Goal: Feedback & Contribution: Leave review/rating

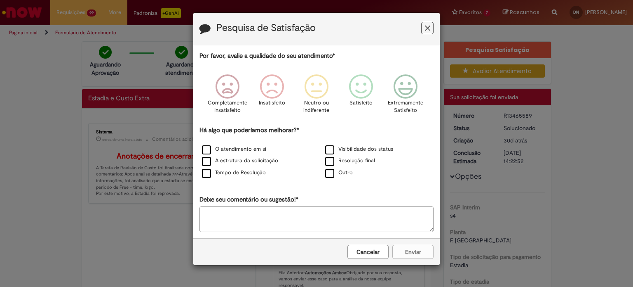
click at [423, 26] on button "Feedback" at bounding box center [427, 28] width 12 height 12
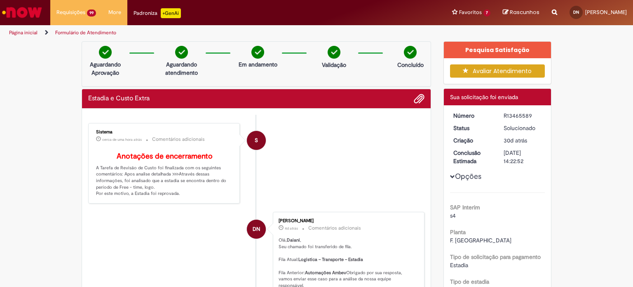
click at [520, 117] on div "R13465589" at bounding box center [523, 115] width 38 height 8
copy div "R13465589"
click at [463, 70] on icon "button" at bounding box center [468, 71] width 10 height 6
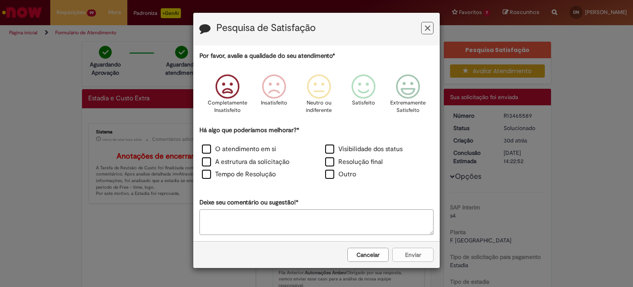
click at [226, 95] on icon "Feedback" at bounding box center [227, 86] width 31 height 25
click at [234, 95] on icon "Feedback" at bounding box center [227, 86] width 31 height 25
click at [332, 162] on label "Resolução final" at bounding box center [354, 161] width 58 height 9
click at [332, 206] on div "Por favor, avalie a qualidade do seu atendimento* Completamente Insatisfeito In…" at bounding box center [317, 143] width 234 height 183
click at [330, 212] on textarea "Deixe seu comentário ou sugestão!*" at bounding box center [317, 222] width 234 height 26
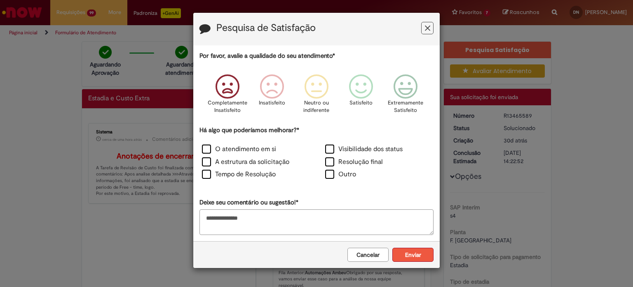
type textarea "**********"
click at [411, 251] on button "Enviar" at bounding box center [412, 254] width 41 height 14
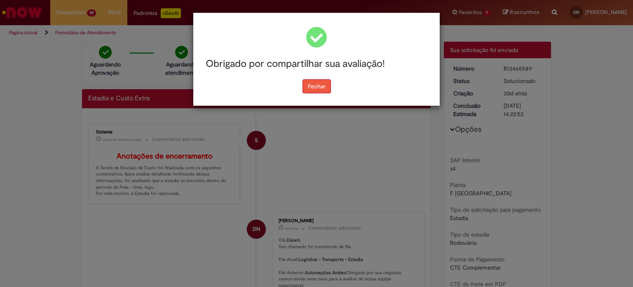
click at [320, 90] on button "Fechar" at bounding box center [317, 86] width 28 height 14
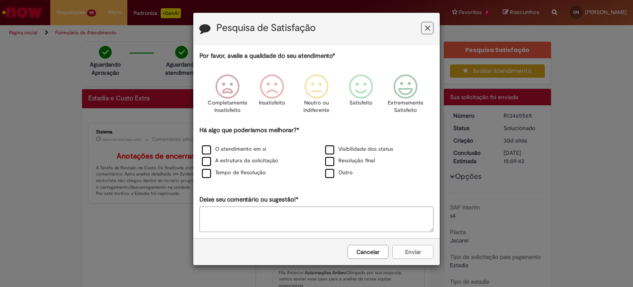
click at [430, 29] on button "Feedback" at bounding box center [427, 28] width 12 height 12
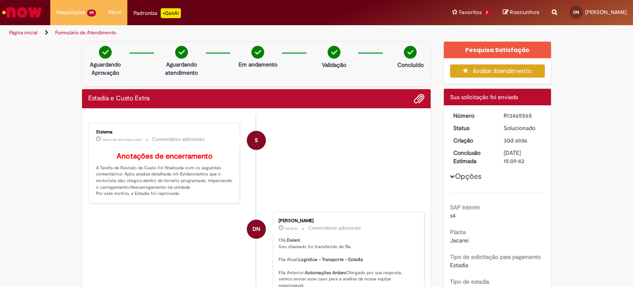
click at [518, 114] on div "R13465565" at bounding box center [523, 115] width 38 height 8
copy div "R13465565"
click at [499, 70] on button "Avaliar Atendimento" at bounding box center [497, 70] width 95 height 13
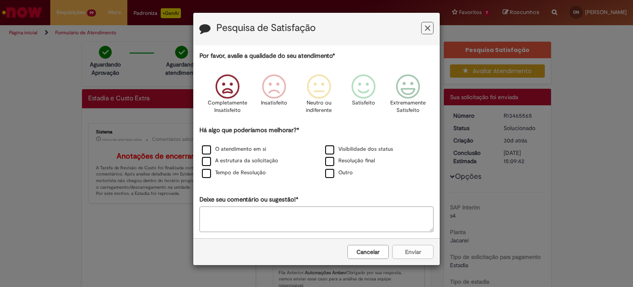
click at [228, 80] on icon "Feedback" at bounding box center [227, 86] width 31 height 25
click at [334, 160] on label "Resolução final" at bounding box center [350, 161] width 50 height 8
click at [332, 224] on textarea "Deixe seu comentário ou sugestão!*" at bounding box center [317, 219] width 234 height 26
type textarea "**********"
click at [408, 250] on button "Enviar" at bounding box center [412, 251] width 41 height 14
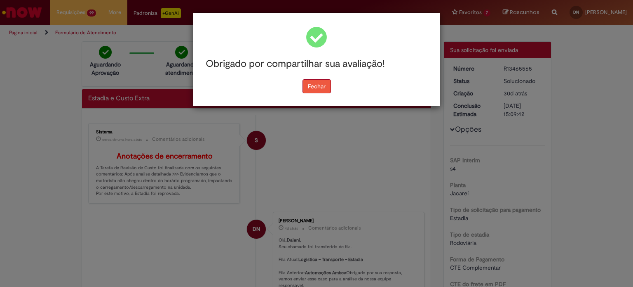
click at [320, 87] on button "Fechar" at bounding box center [317, 86] width 28 height 14
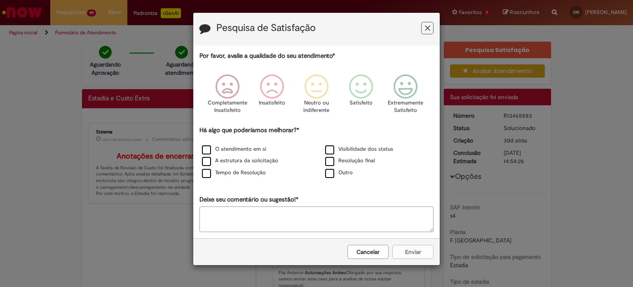
click at [431, 26] on button "Feedback" at bounding box center [427, 28] width 12 height 12
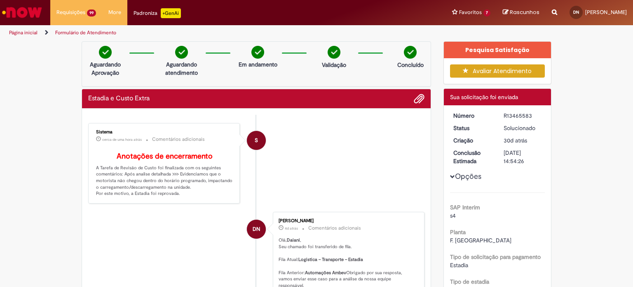
click at [506, 111] on div "R13465583" at bounding box center [523, 115] width 38 height 8
copy div "R13465583"
click at [481, 67] on button "Avaliar Atendimento" at bounding box center [497, 70] width 95 height 13
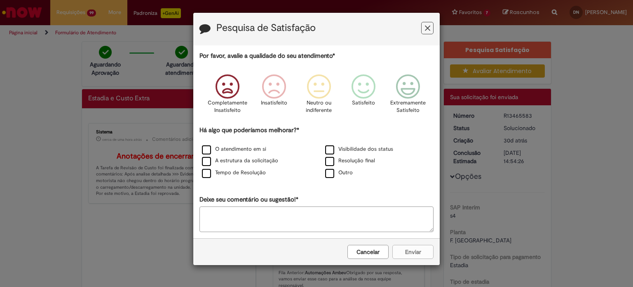
click at [216, 87] on icon "Feedback" at bounding box center [227, 86] width 31 height 25
click at [329, 162] on label "Resolução final" at bounding box center [350, 161] width 50 height 8
click at [318, 226] on textarea "Deixe seu comentário ou sugestão!*" at bounding box center [317, 219] width 234 height 26
type textarea "**********"
click at [428, 247] on button "Enviar" at bounding box center [412, 251] width 41 height 14
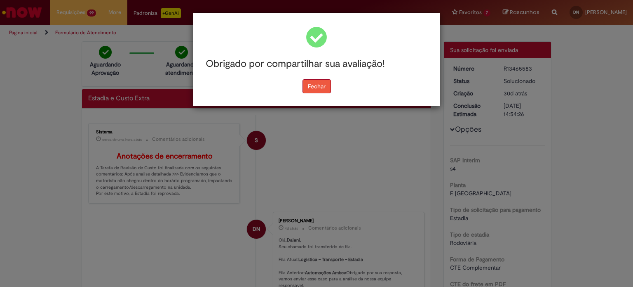
click at [321, 87] on button "Fechar" at bounding box center [317, 86] width 28 height 14
